Goal: Check status: Check status

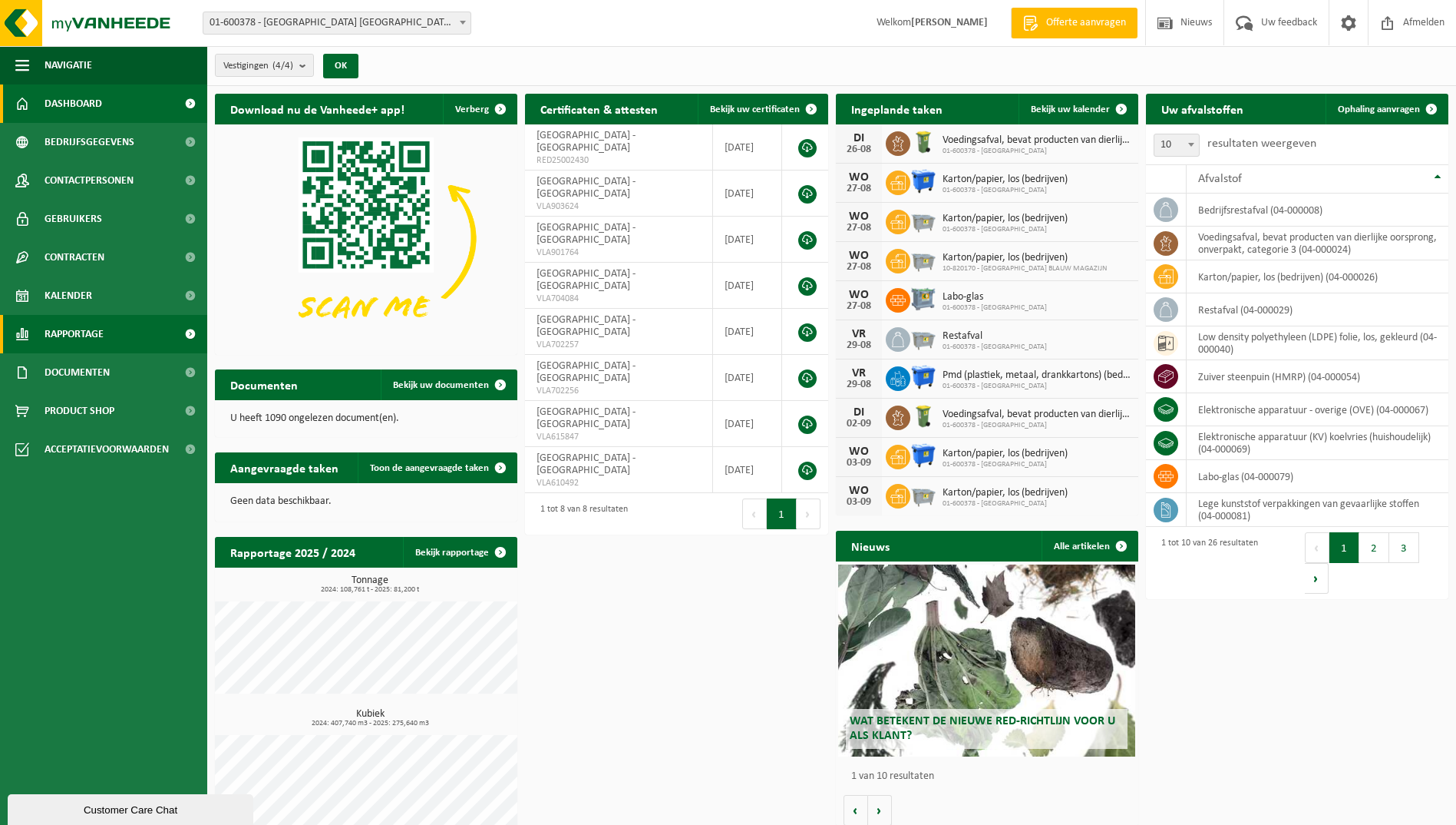
click at [73, 340] on span "Rapportage" at bounding box center [74, 334] width 59 height 39
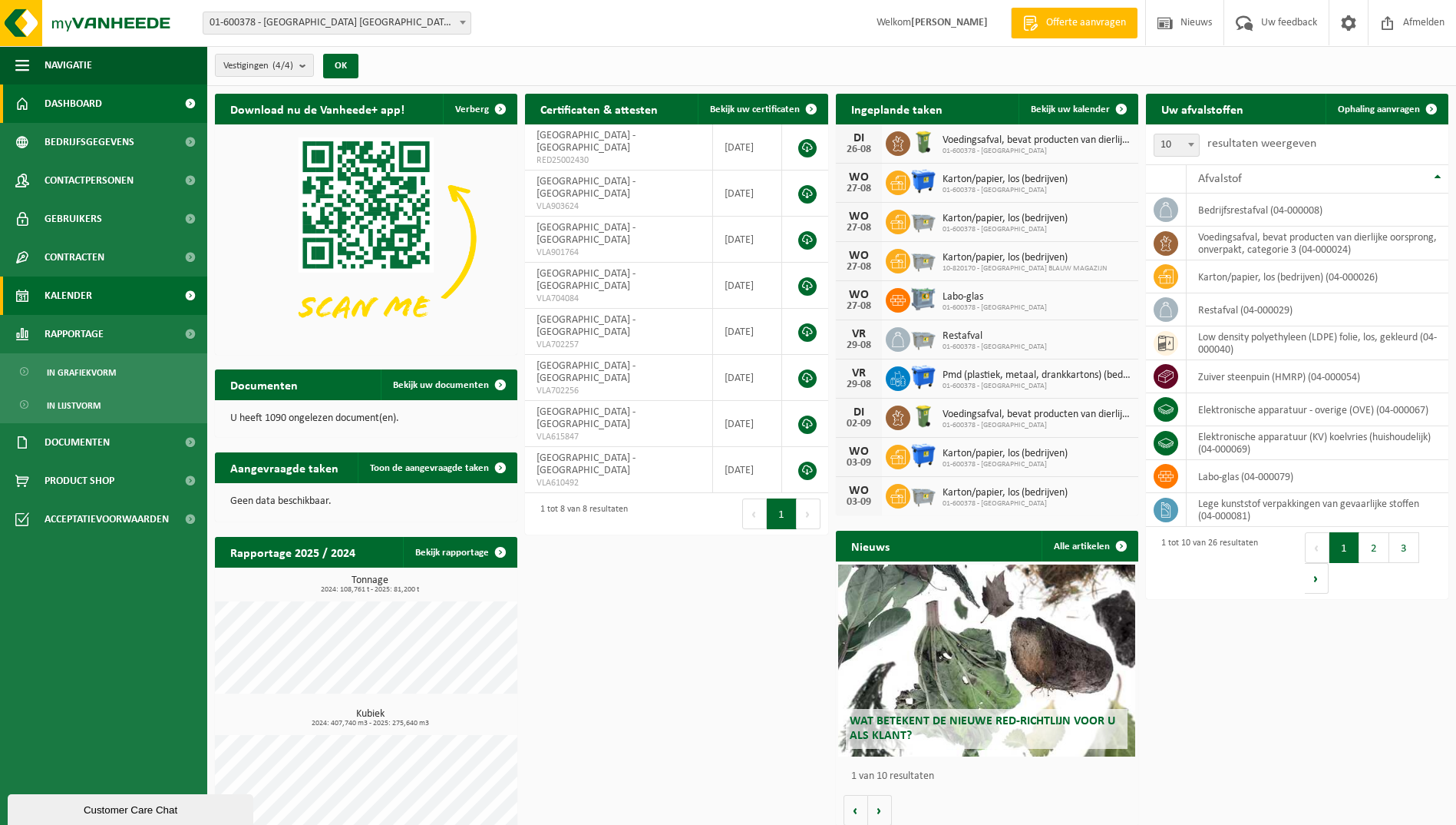
click at [70, 297] on span "Kalender" at bounding box center [68, 296] width 48 height 39
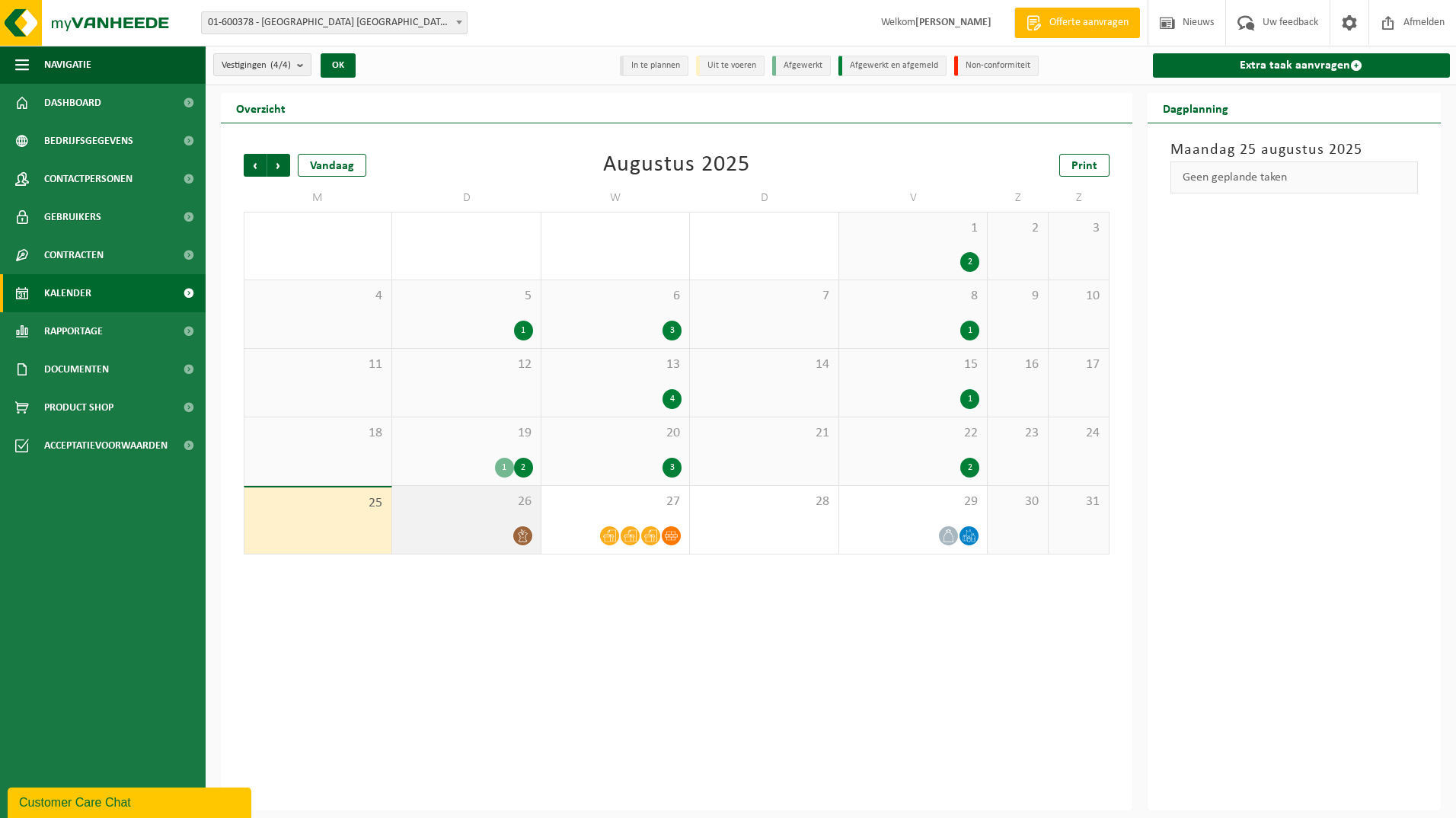
click at [469, 529] on div at bounding box center [465, 535] width 133 height 20
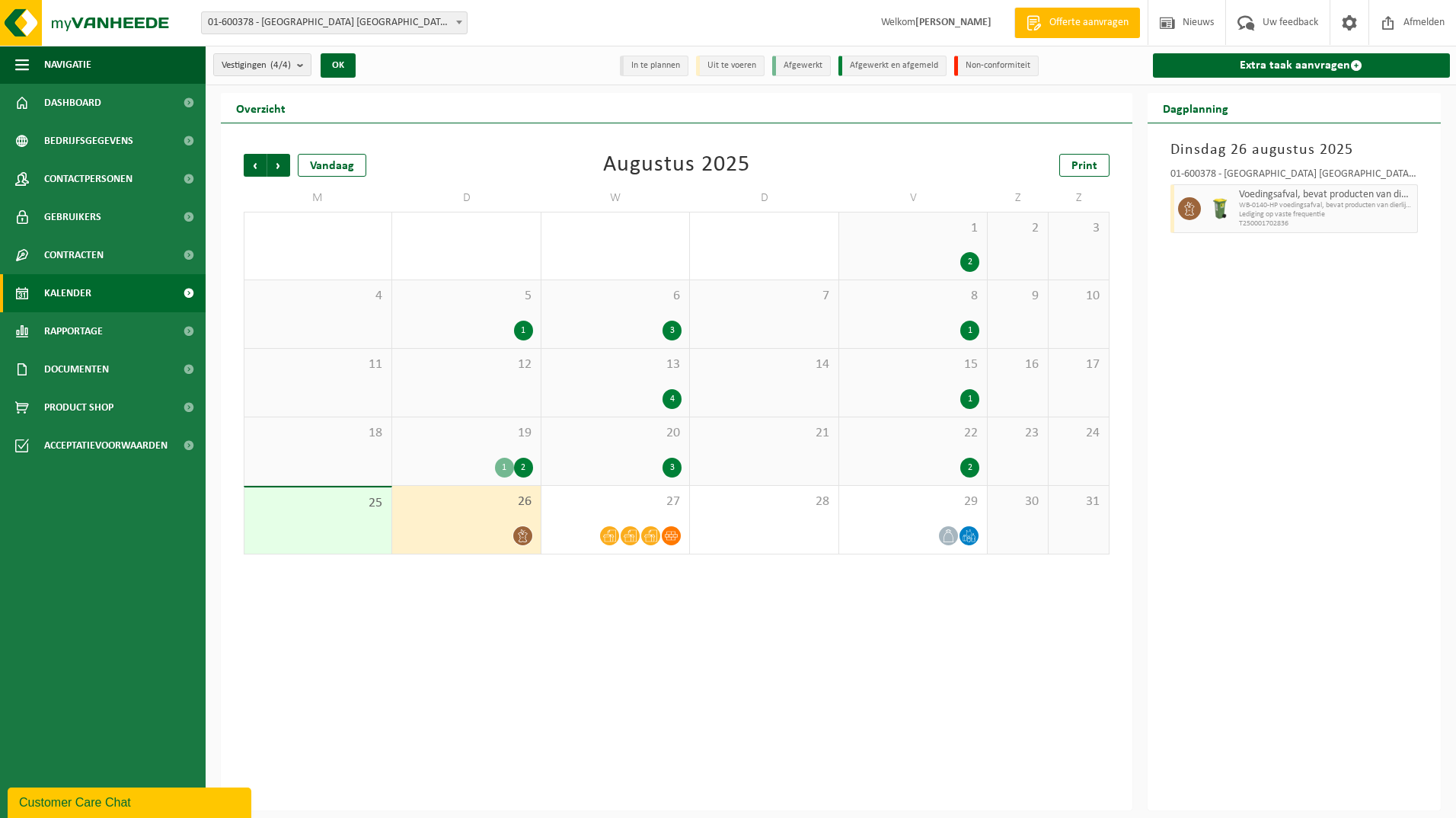
click at [506, 303] on span "5" at bounding box center [465, 296] width 133 height 16
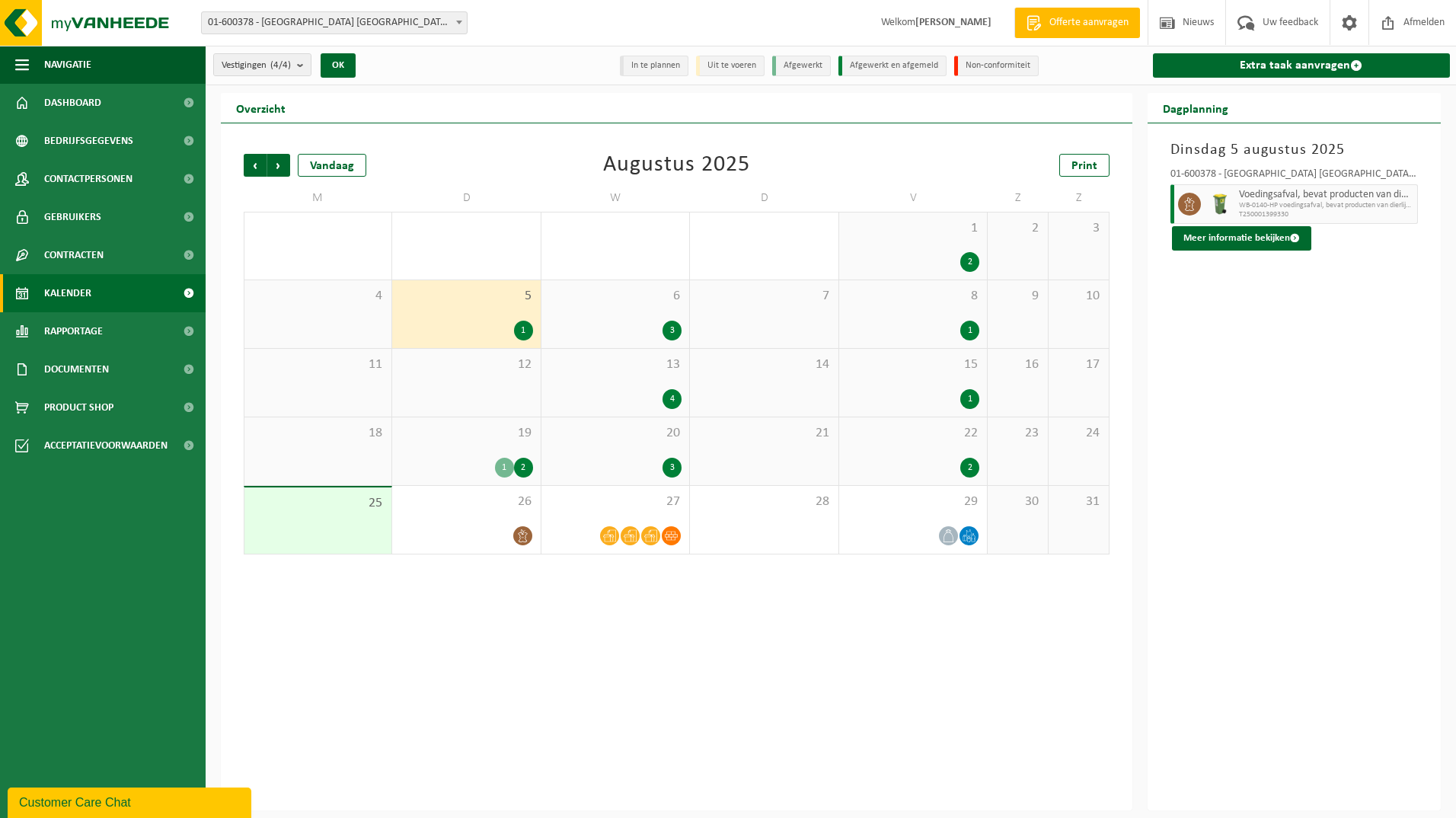
click at [494, 308] on div "5 1" at bounding box center [465, 314] width 148 height 68
drag, startPoint x: 494, startPoint y: 308, endPoint x: 616, endPoint y: 305, distance: 122.0
click at [616, 305] on div "6 3" at bounding box center [615, 314] width 148 height 68
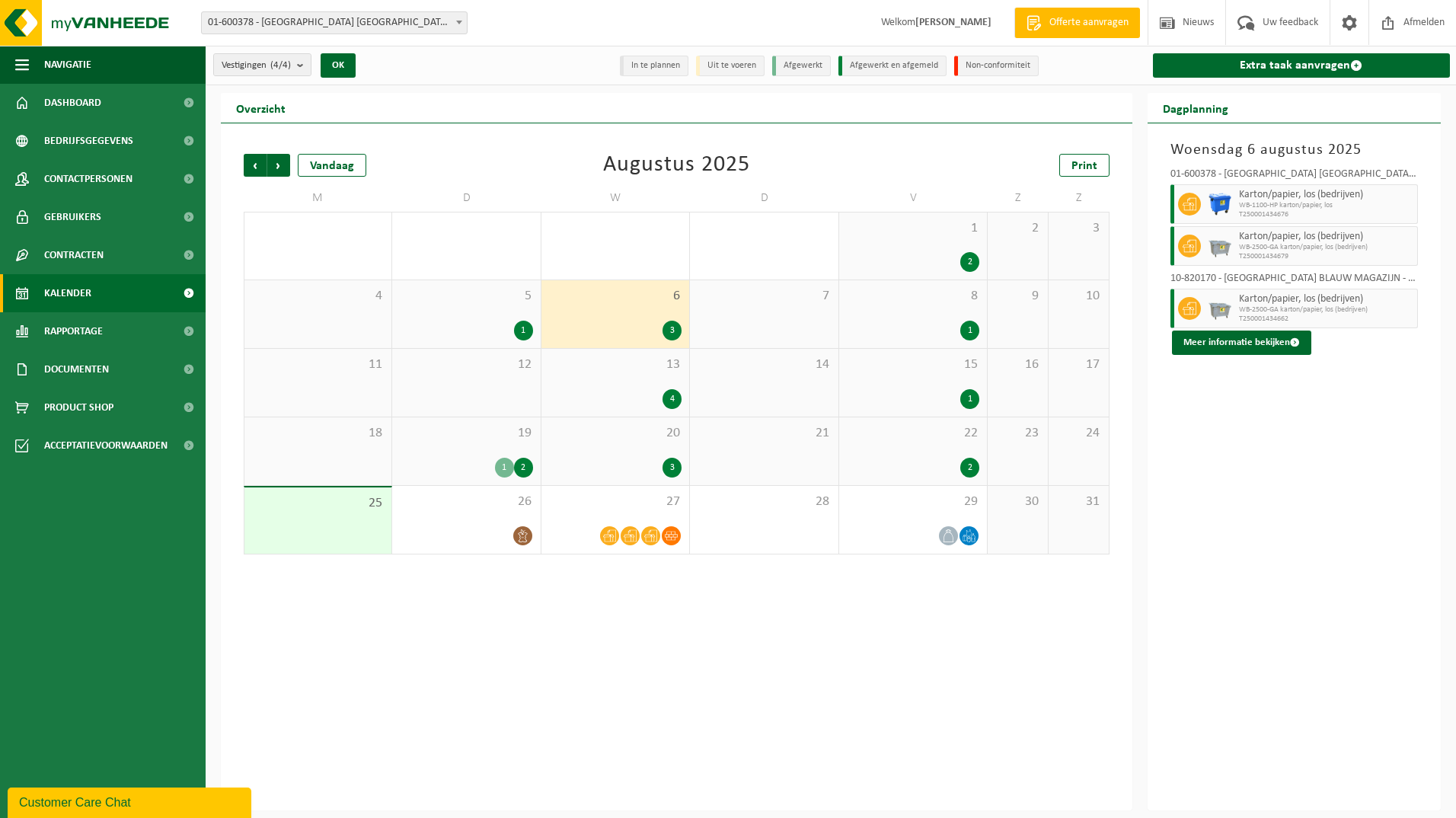
click at [924, 322] on div "1" at bounding box center [913, 331] width 133 height 20
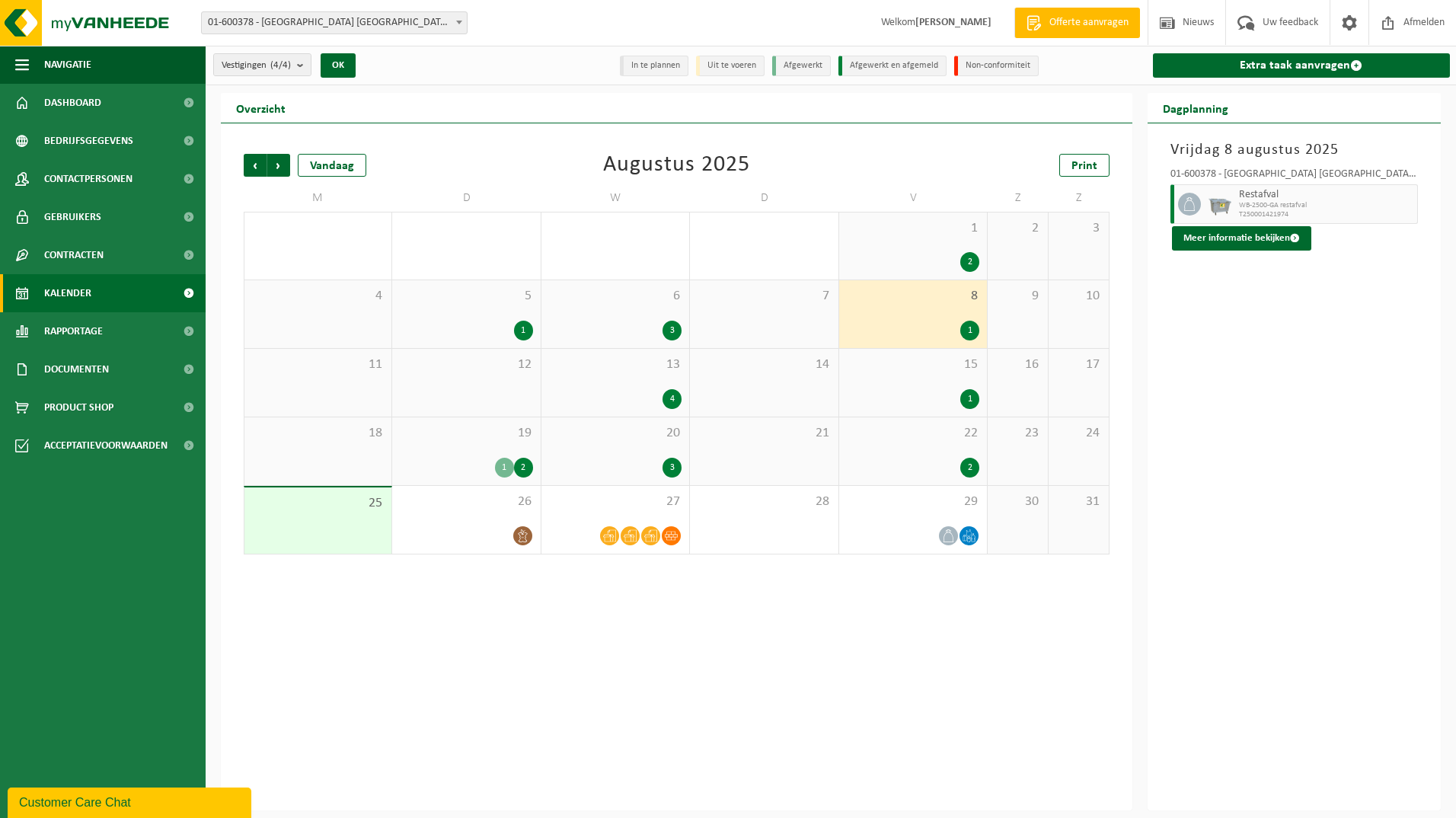
click at [640, 392] on div "4" at bounding box center [615, 399] width 133 height 20
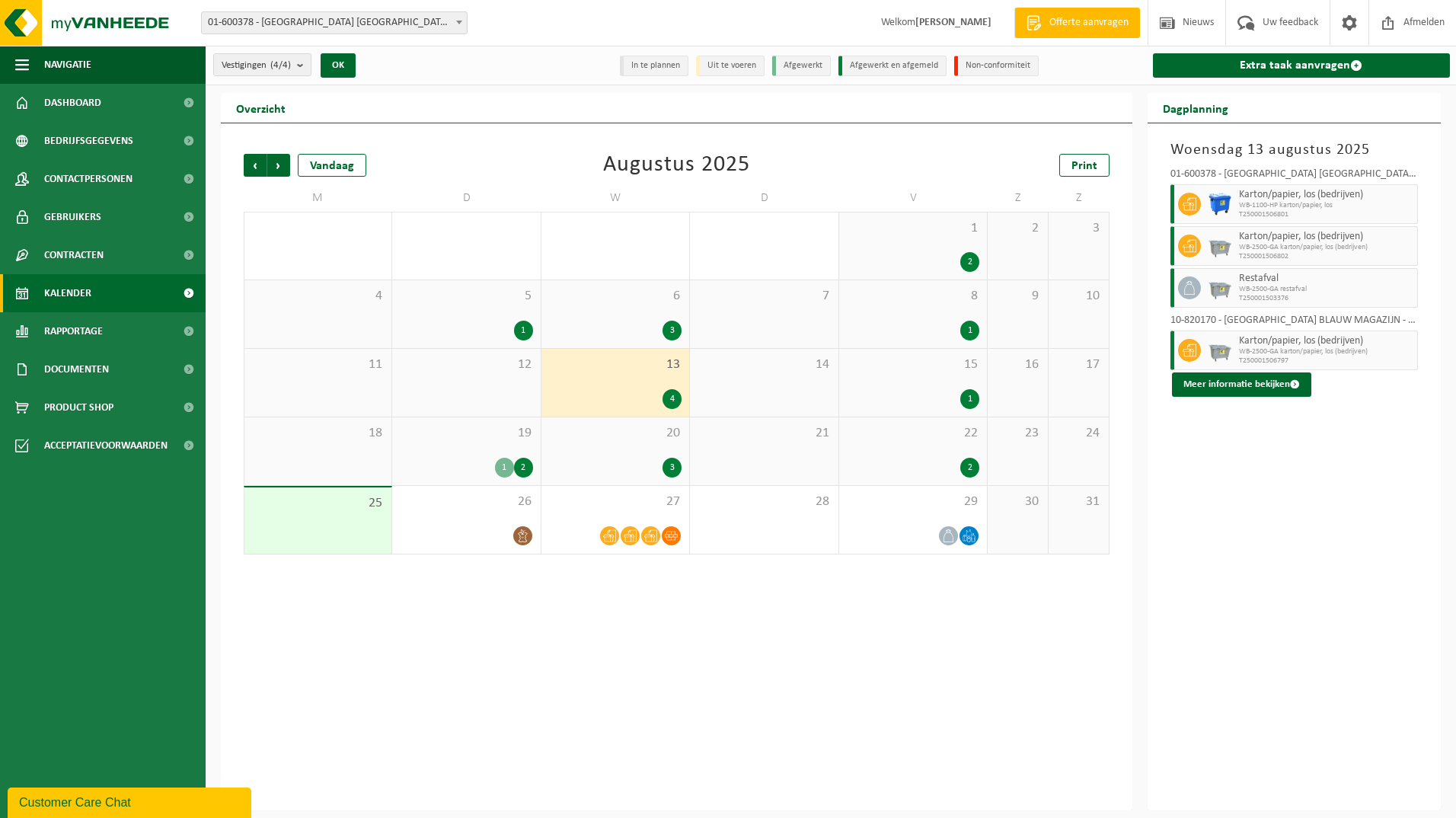
click at [927, 389] on div "1" at bounding box center [913, 399] width 133 height 20
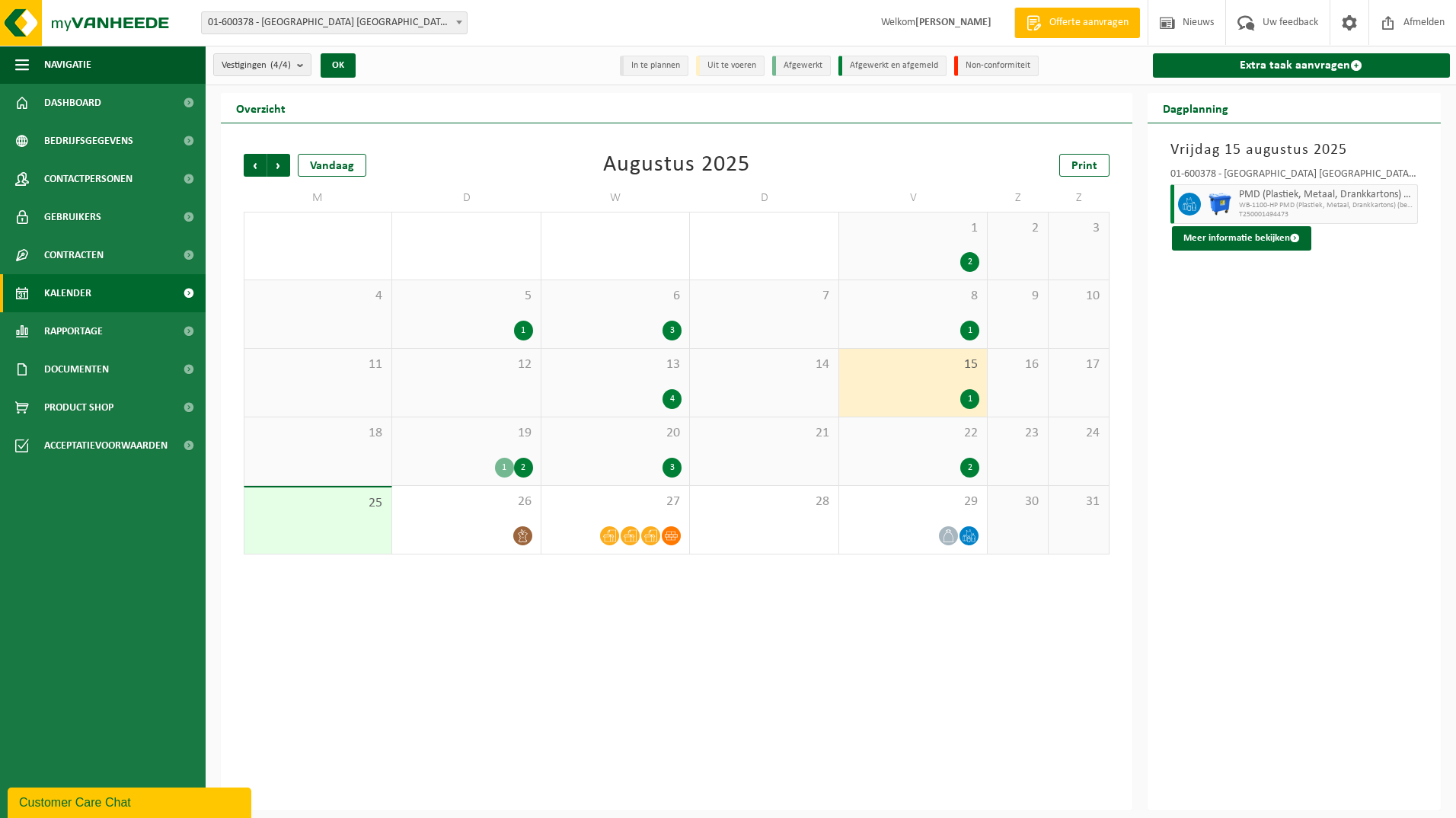
click at [895, 463] on div "2" at bounding box center [913, 467] width 133 height 20
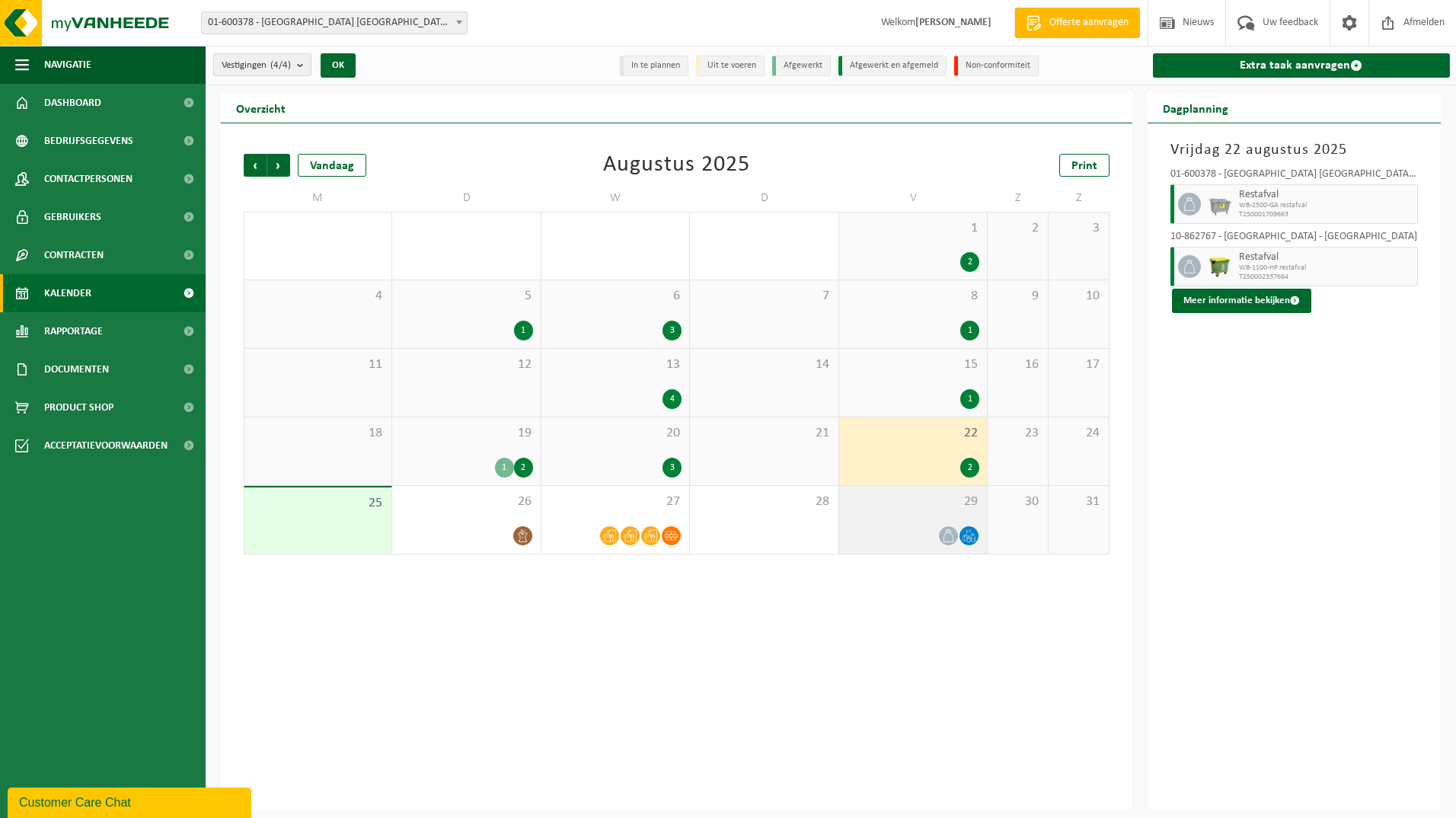
click at [931, 506] on span "29" at bounding box center [913, 502] width 133 height 16
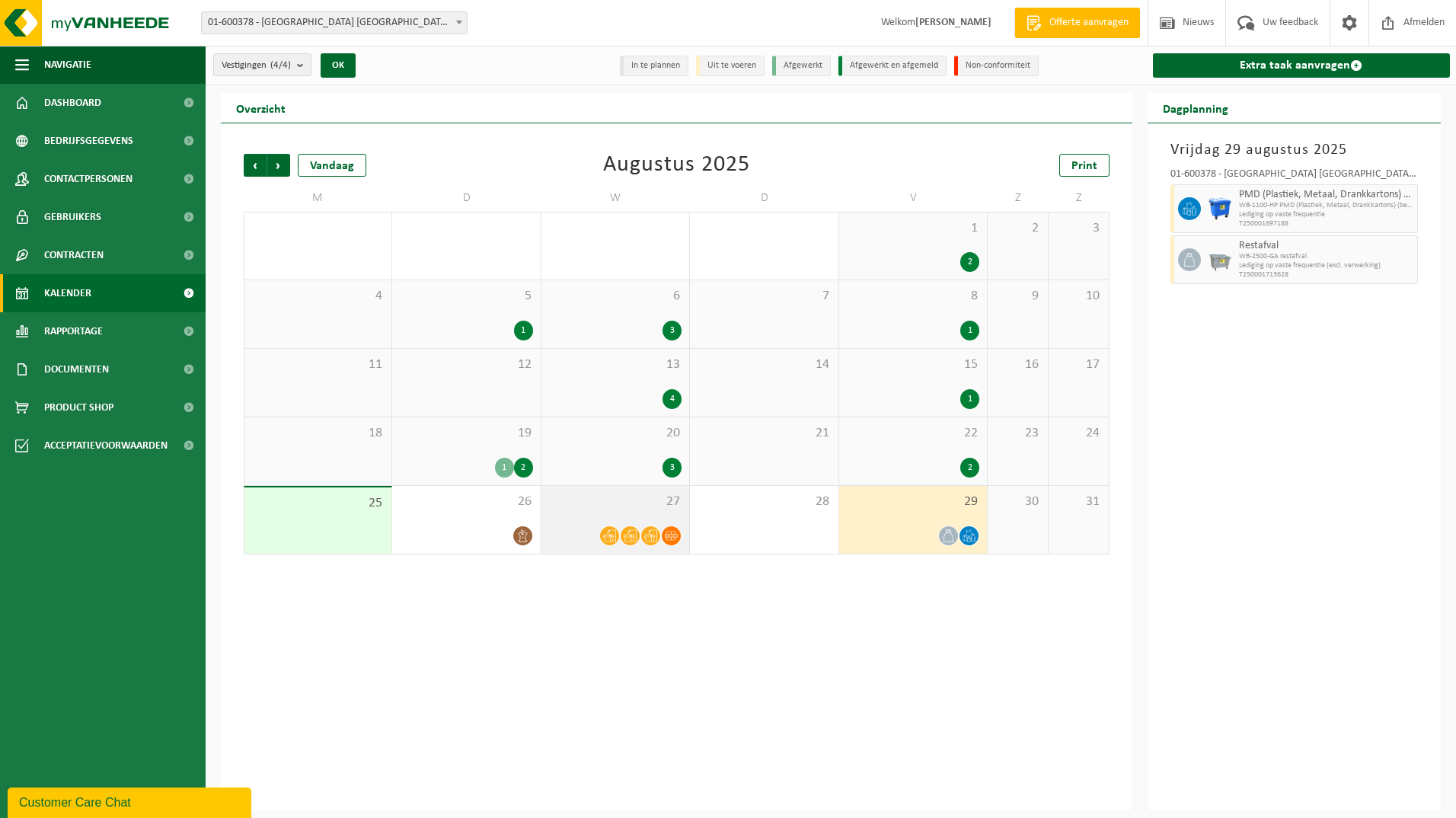
click at [684, 516] on div "27" at bounding box center [615, 519] width 148 height 68
